Goal: Transaction & Acquisition: Purchase product/service

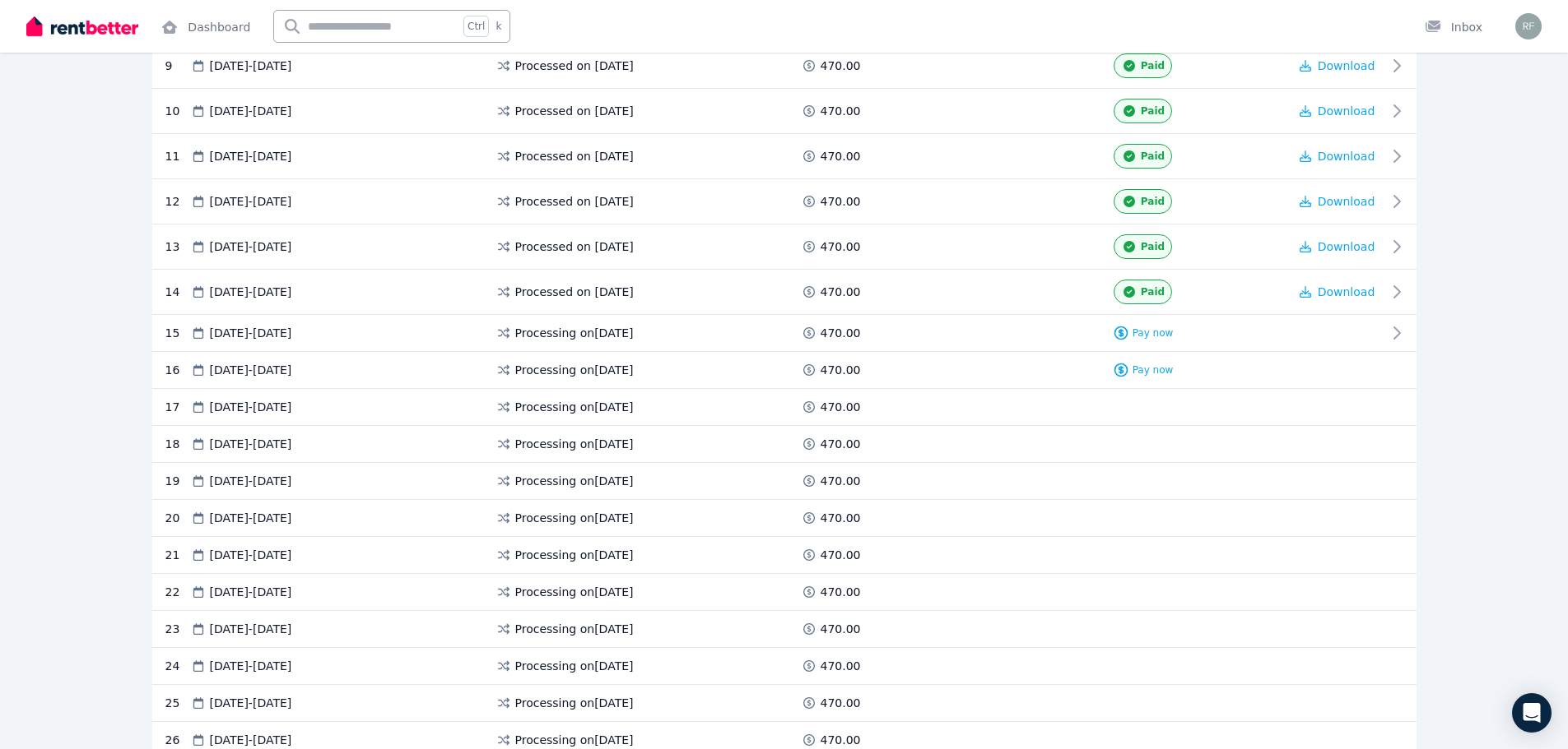
scroll to position [740, 0]
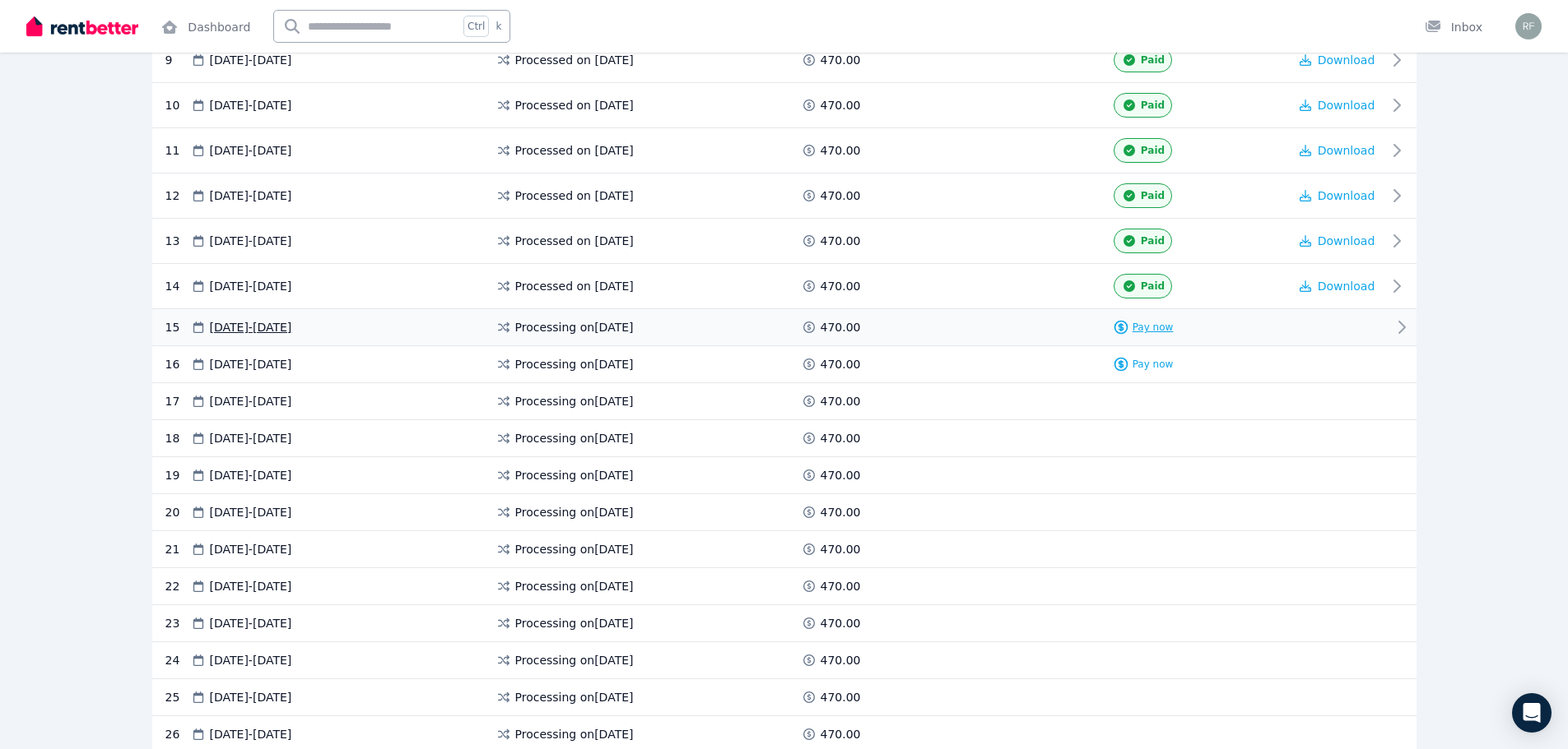
click at [1154, 334] on div "Pay now" at bounding box center [1143, 327] width 61 height 16
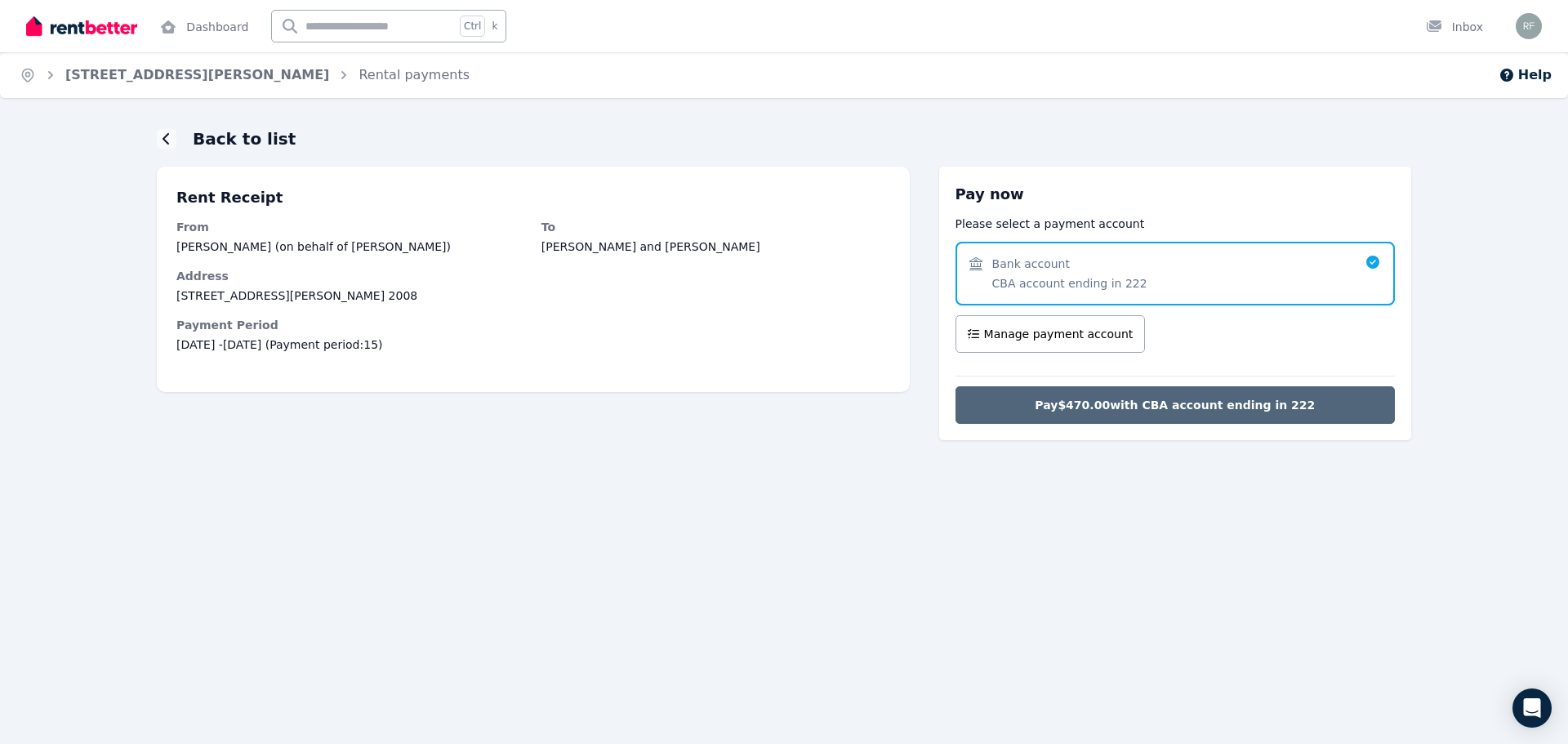
click at [1160, 411] on span "Pay $470.00 with CBA account ending in 222" at bounding box center [1175, 406] width 280 height 16
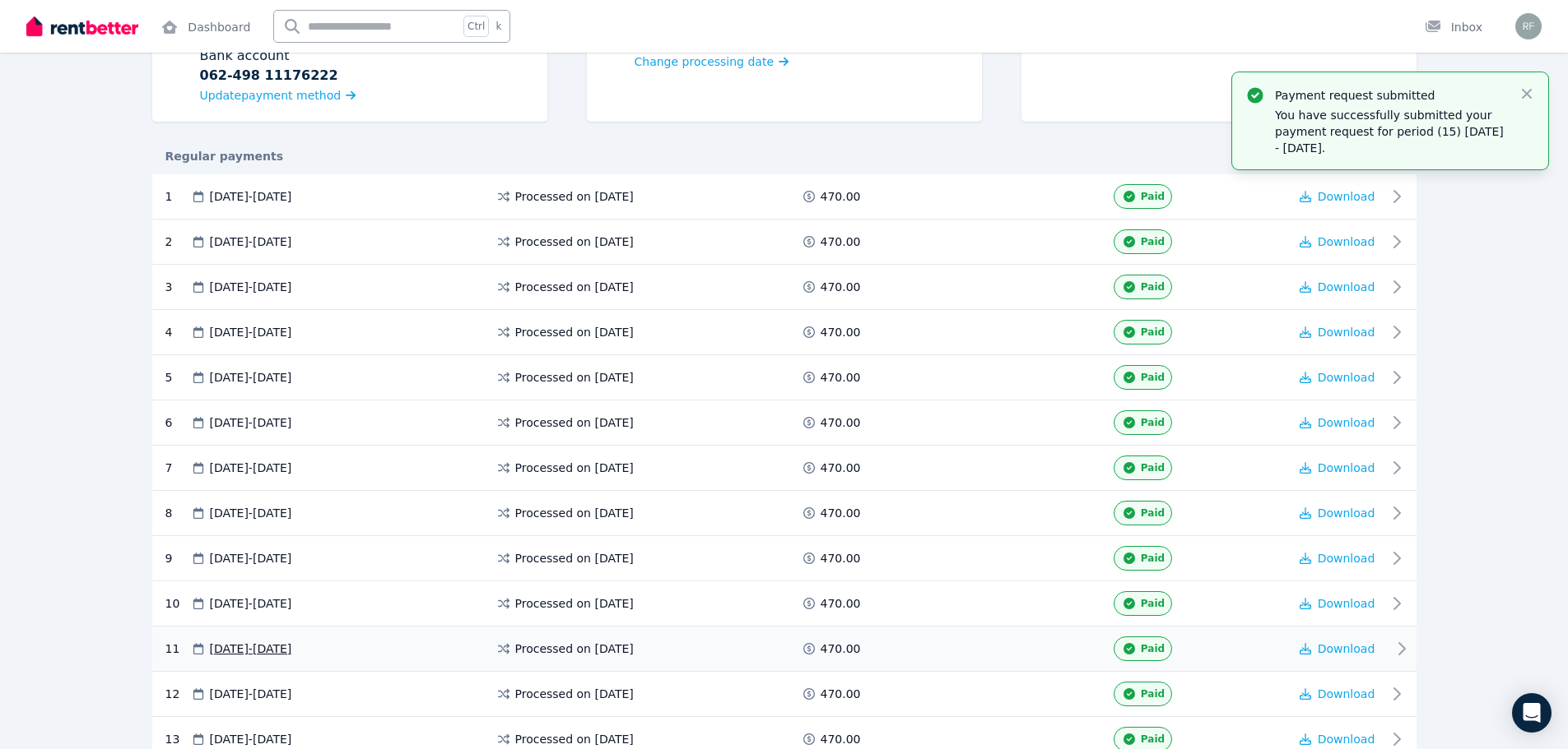
scroll to position [878, 0]
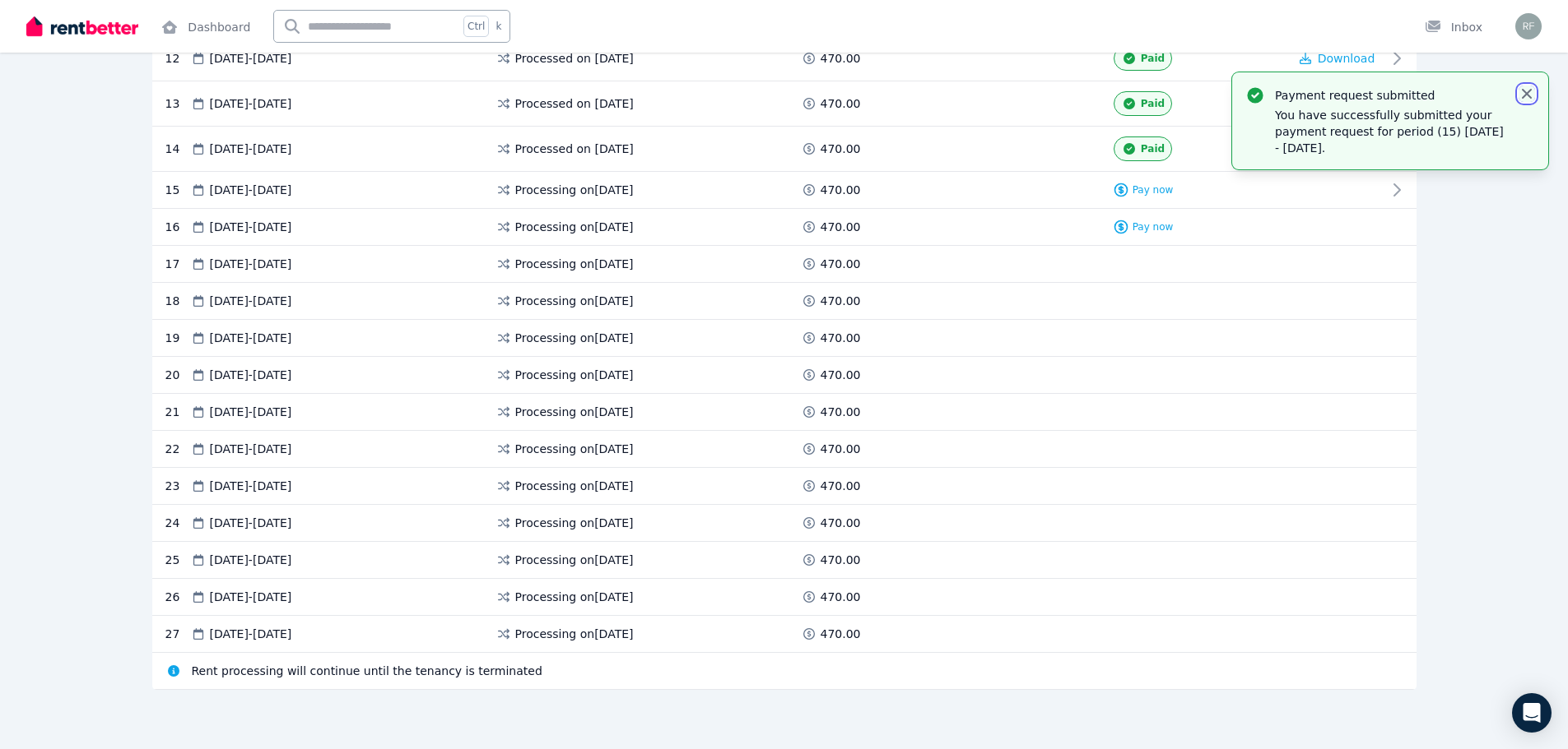
click at [1528, 92] on icon "button" at bounding box center [1527, 94] width 10 height 10
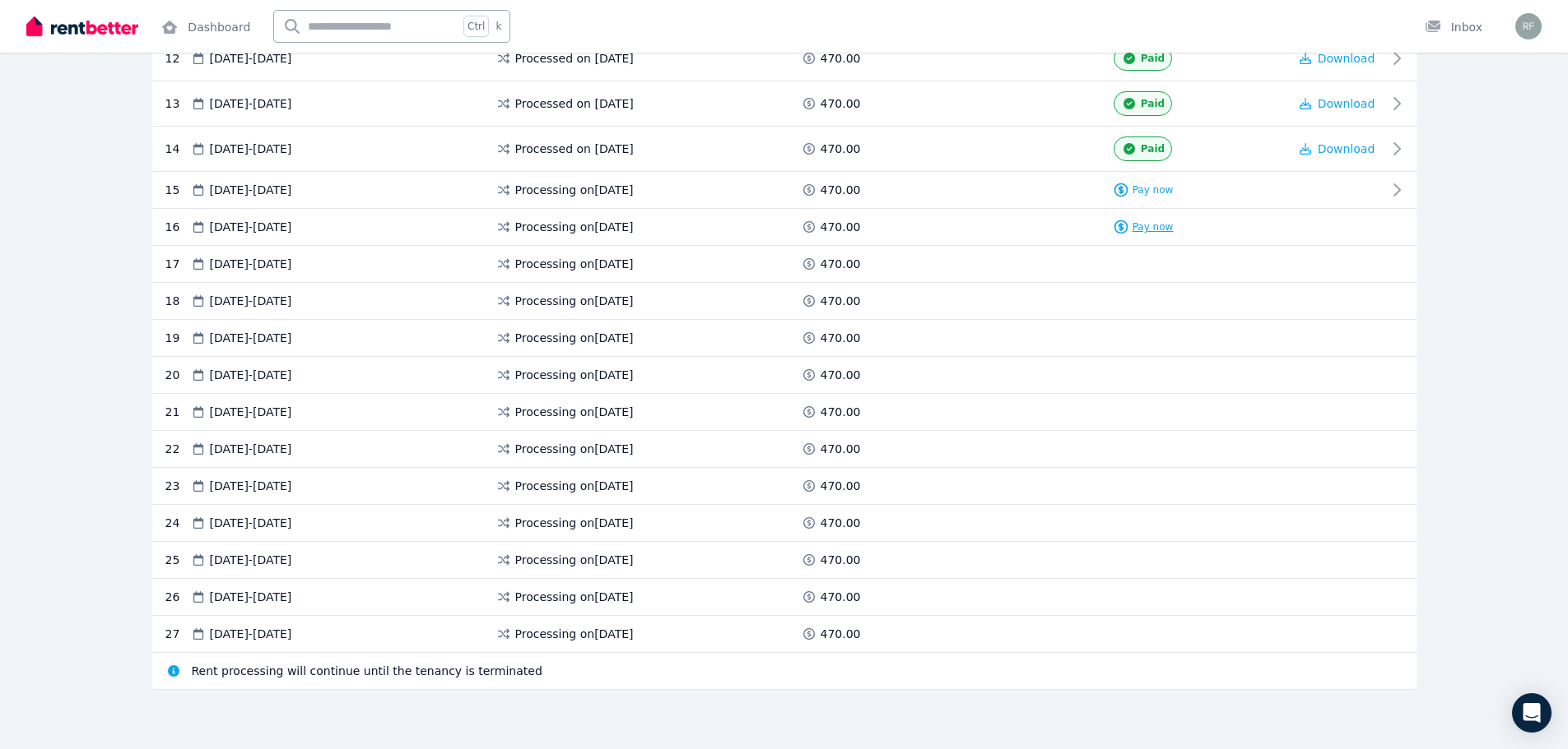
click at [1154, 225] on span "Pay now" at bounding box center [1153, 227] width 41 height 13
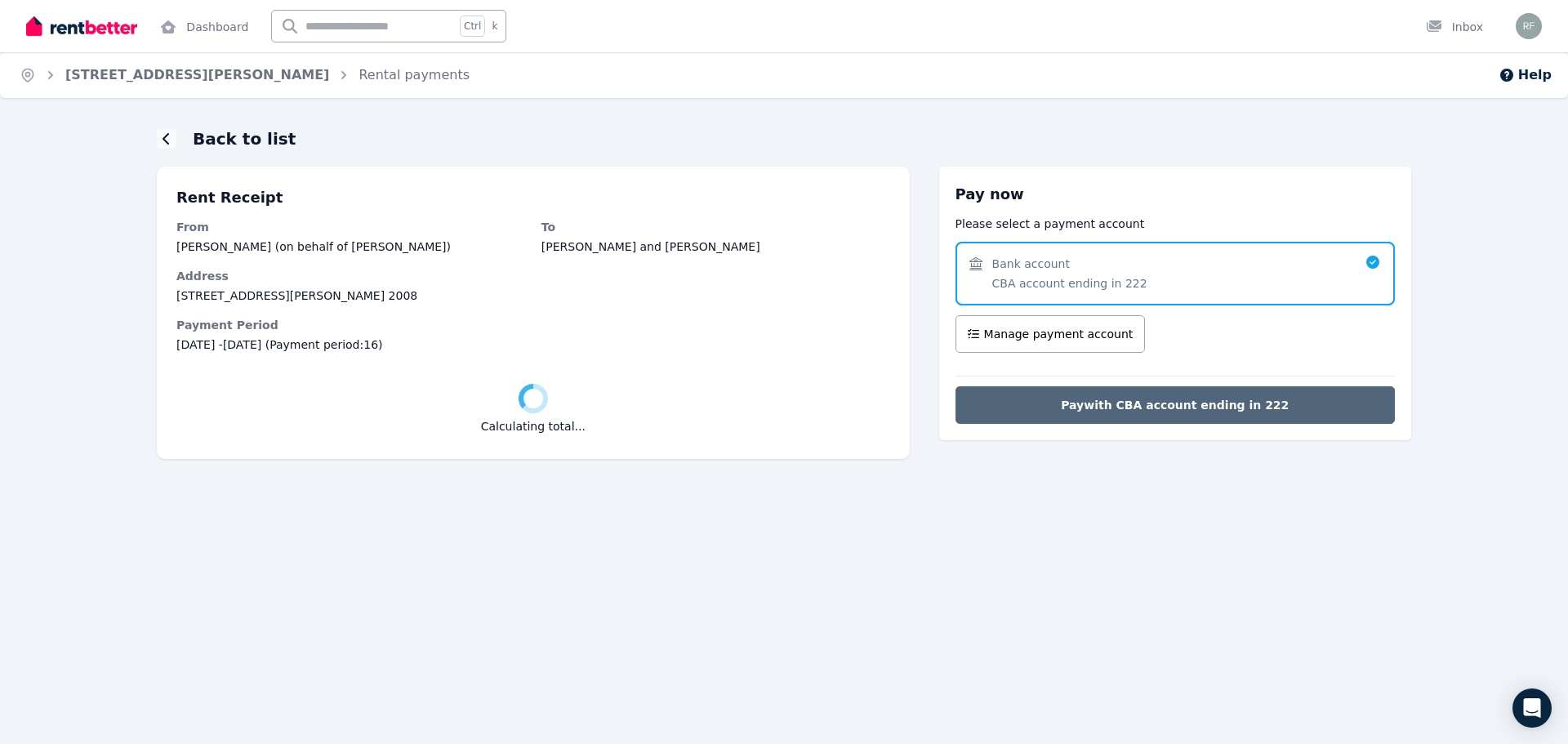
click at [1181, 404] on span "Pay with CBA account ending in 222" at bounding box center [1175, 406] width 228 height 16
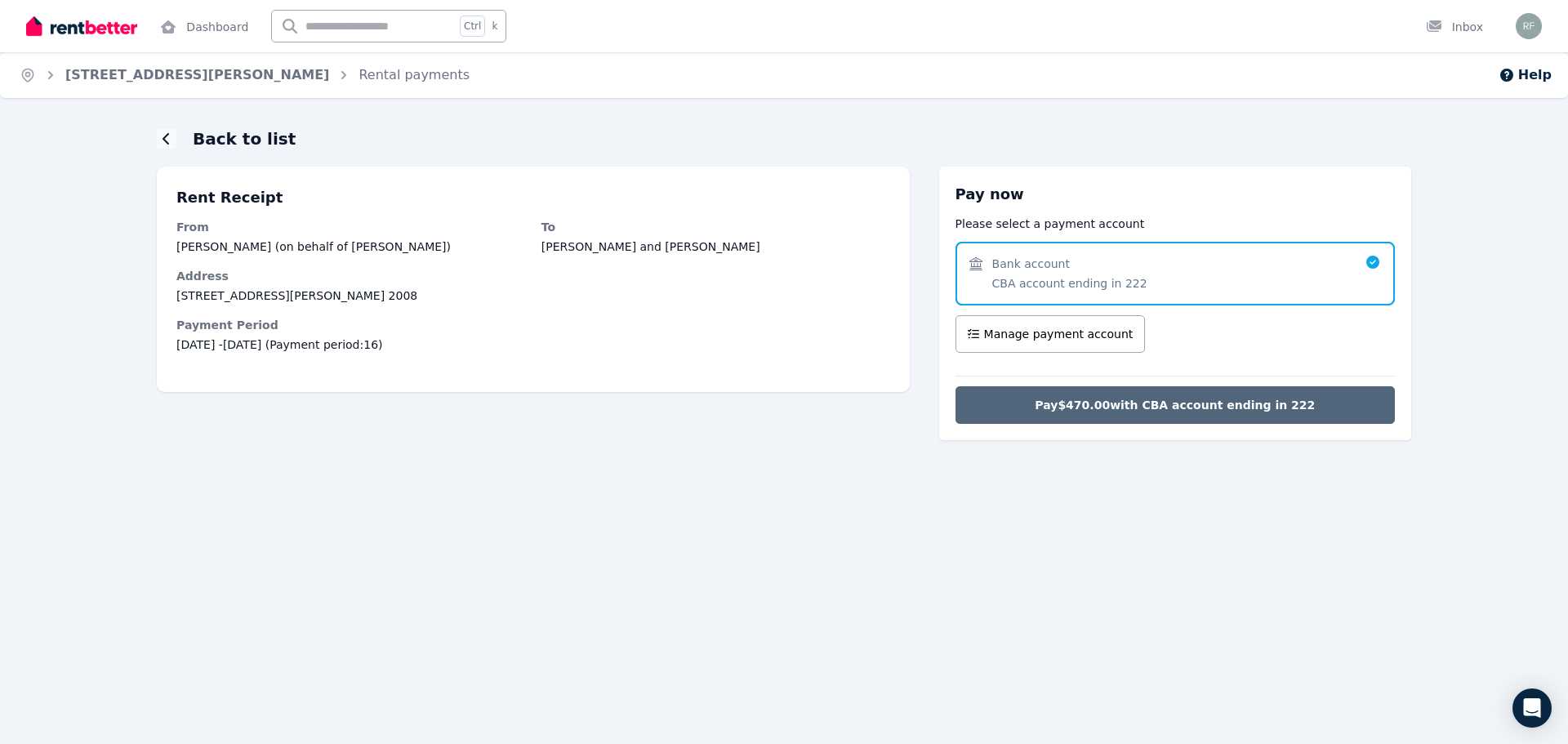
click at [1231, 405] on span "Pay $470.00 with CBA account ending in 222" at bounding box center [1175, 406] width 280 height 16
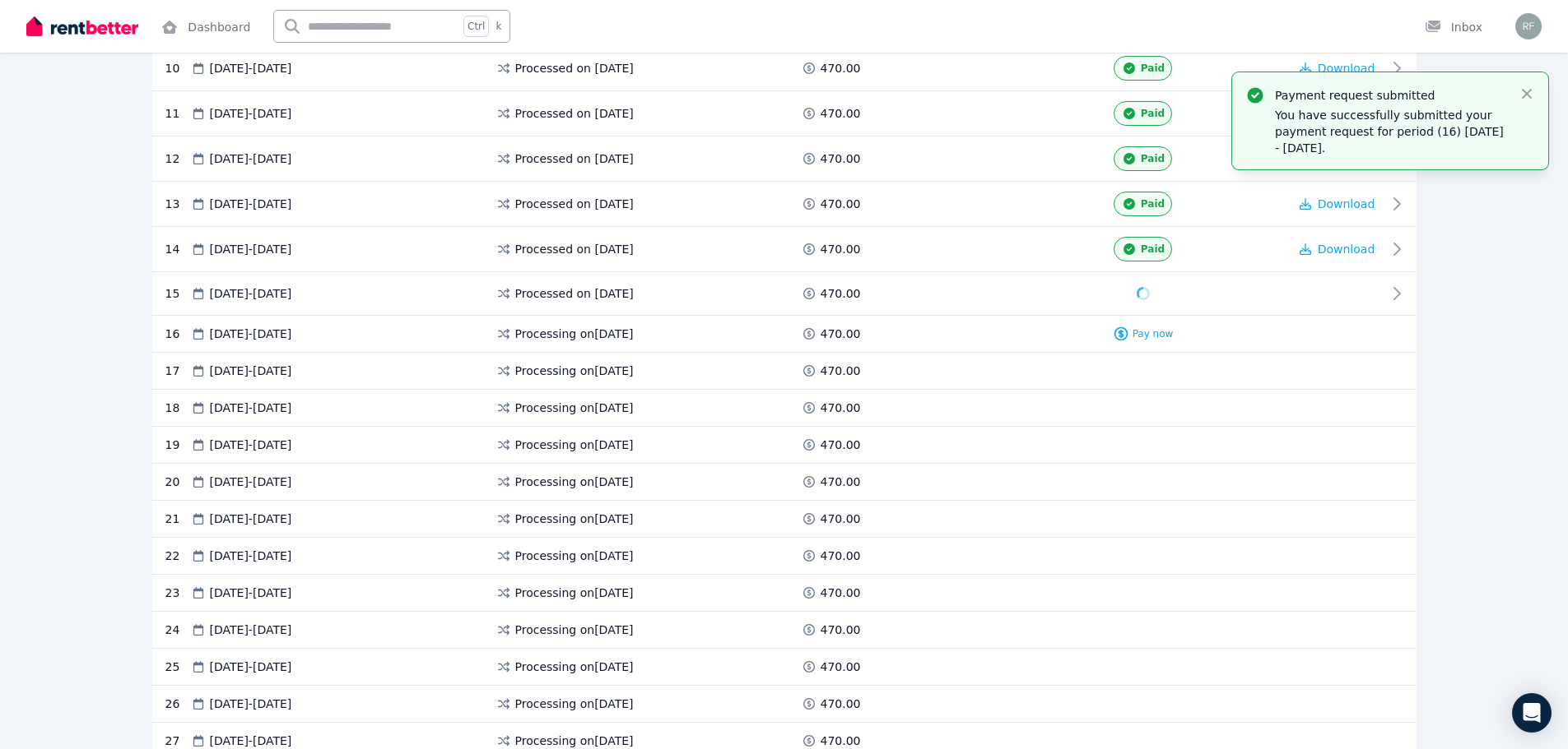
scroll to position [884, 0]
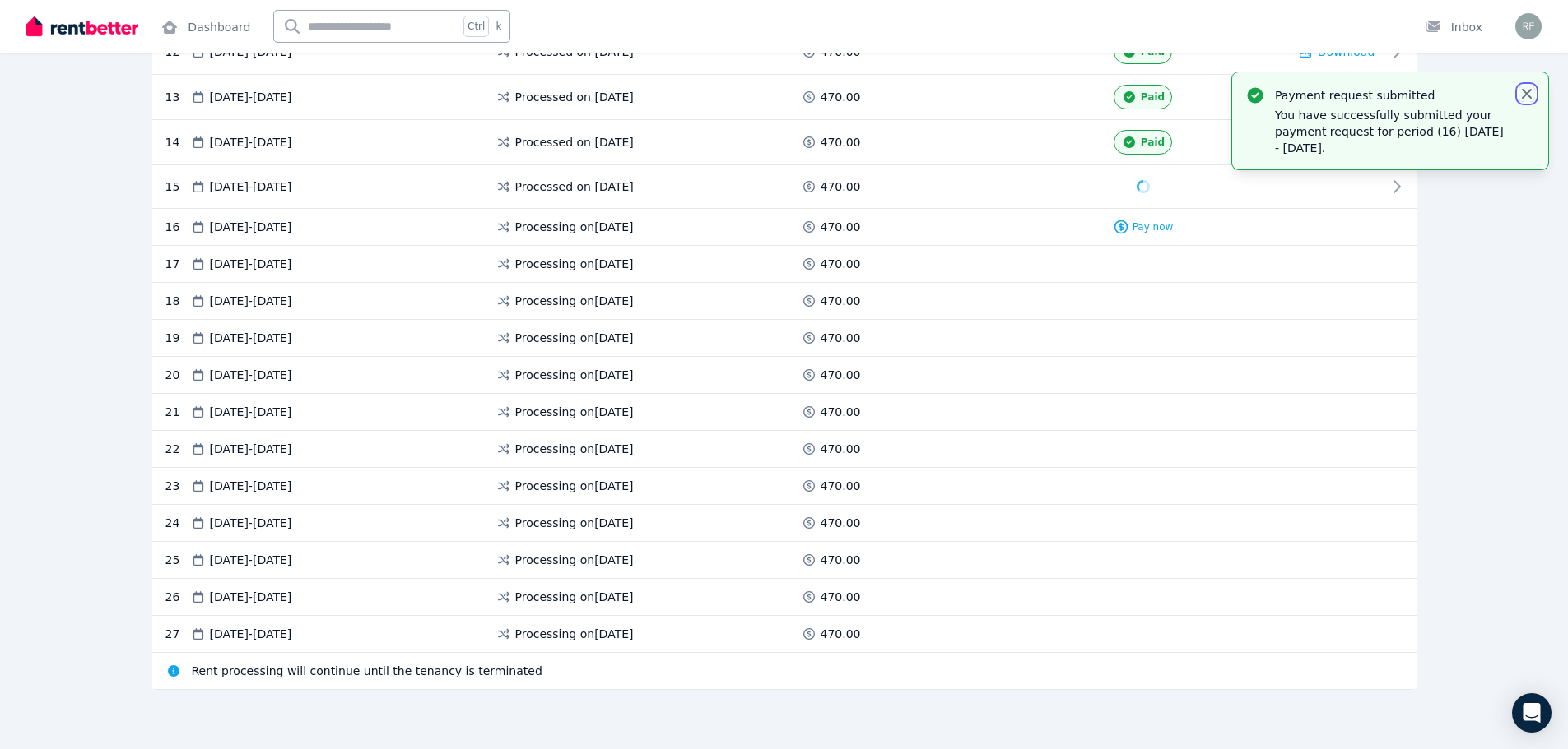
click at [1528, 97] on icon "button" at bounding box center [1527, 94] width 17 height 16
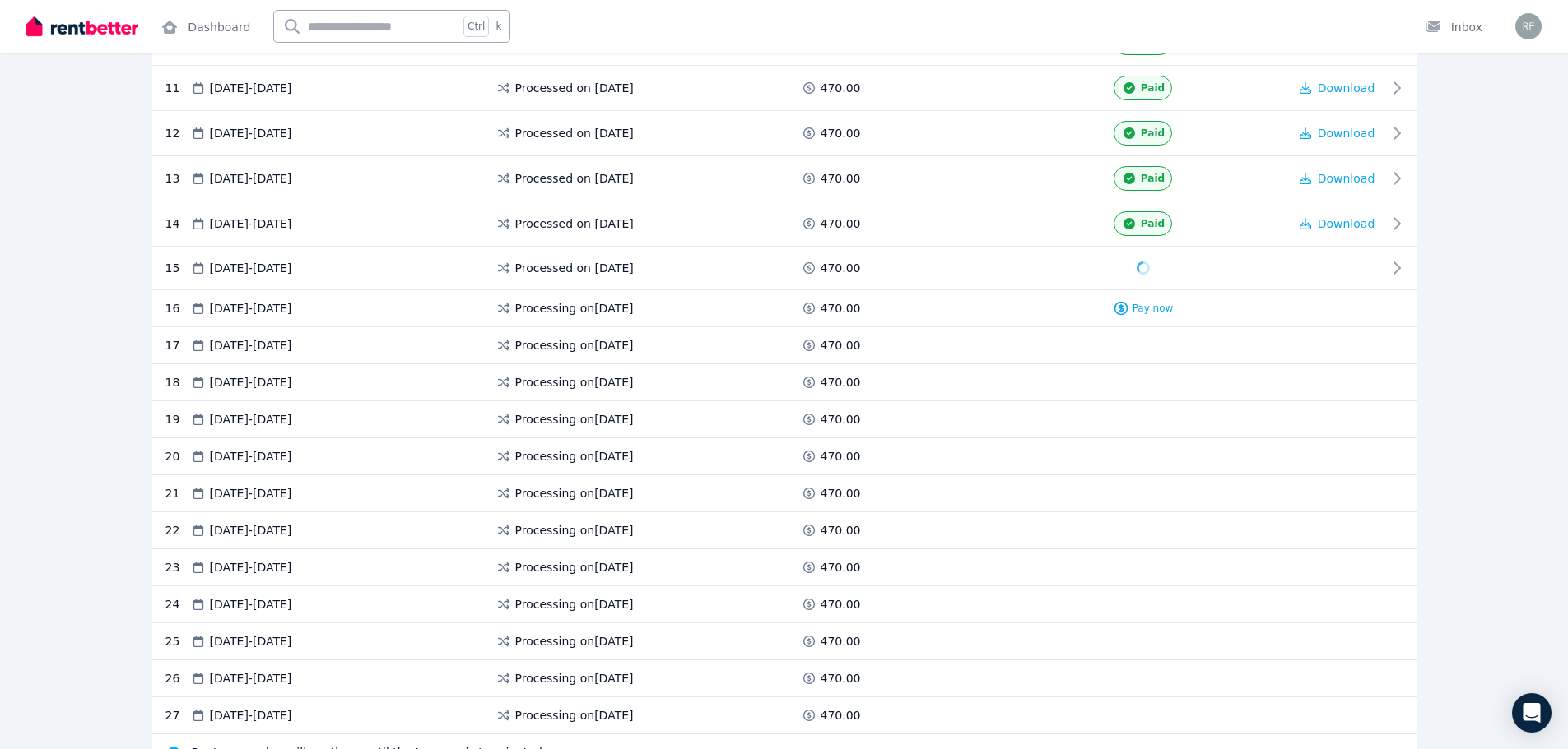
scroll to position [802, 0]
